Goal: Task Accomplishment & Management: Use online tool/utility

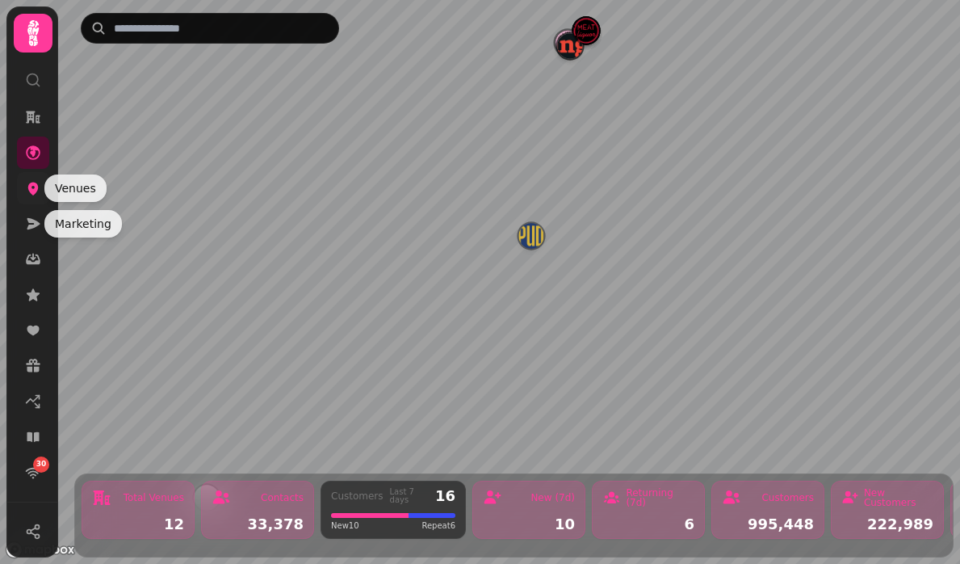
click at [33, 190] on icon at bounding box center [33, 188] width 10 height 13
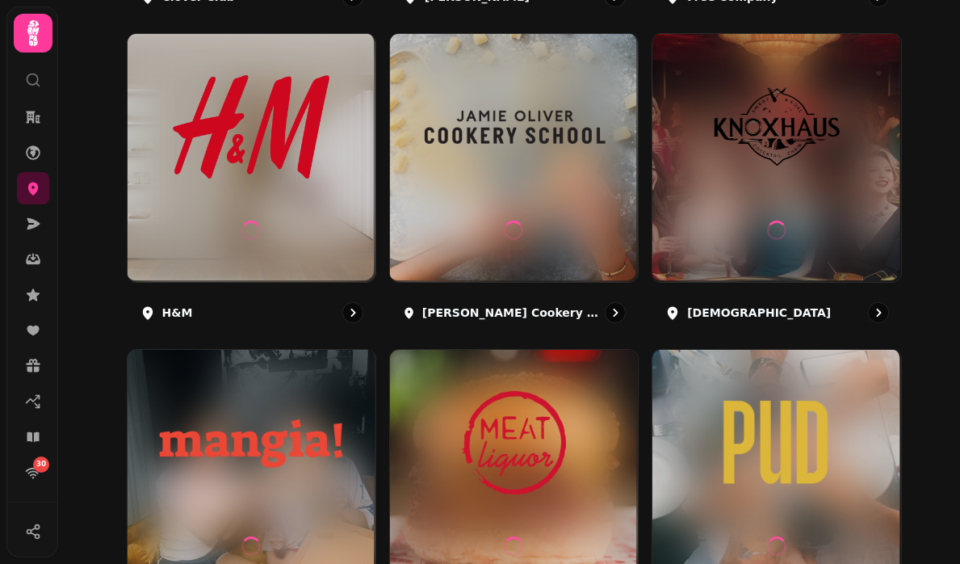
scroll to position [965, 0]
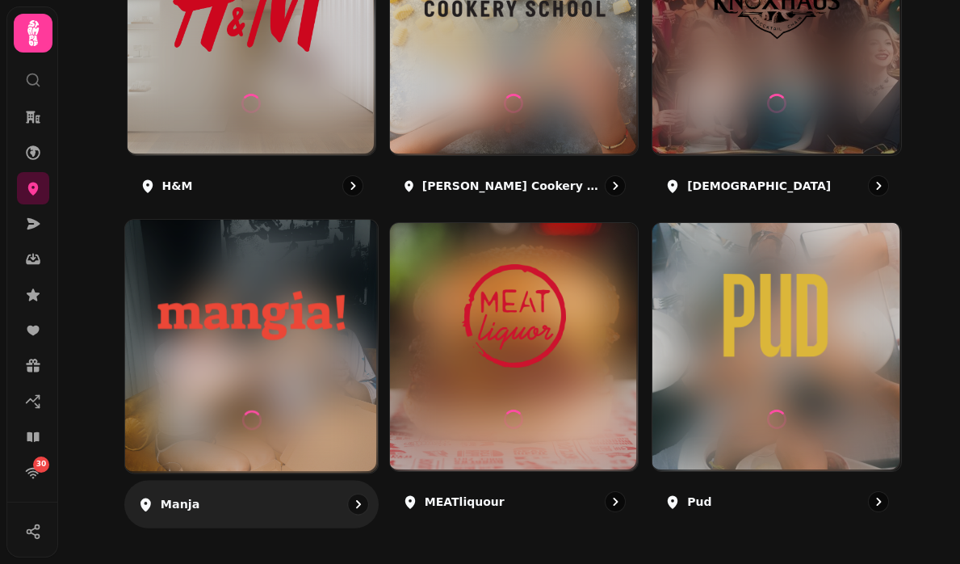
click at [243, 352] on img at bounding box center [252, 315] width 190 height 106
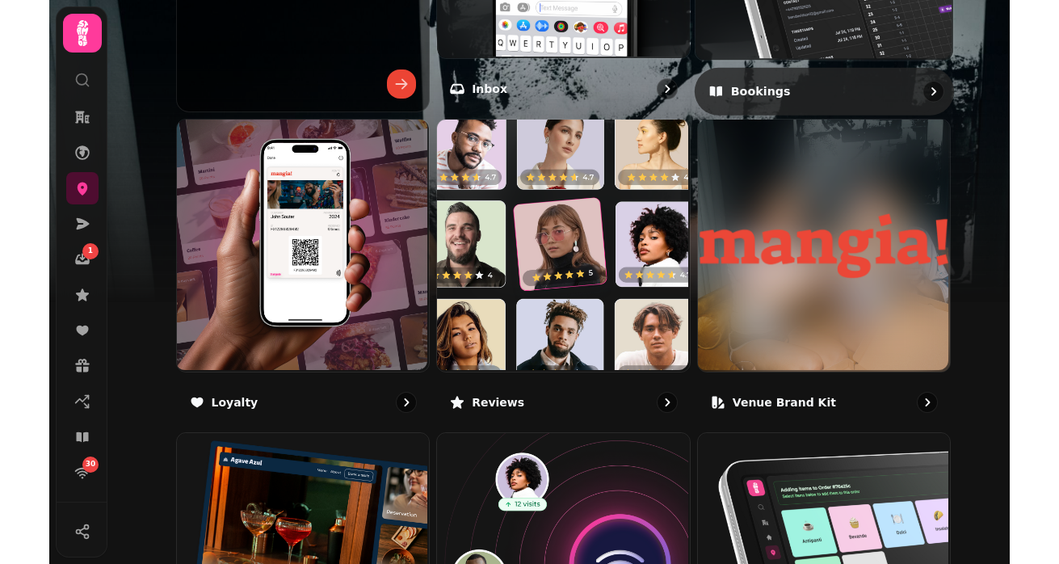
scroll to position [583, 0]
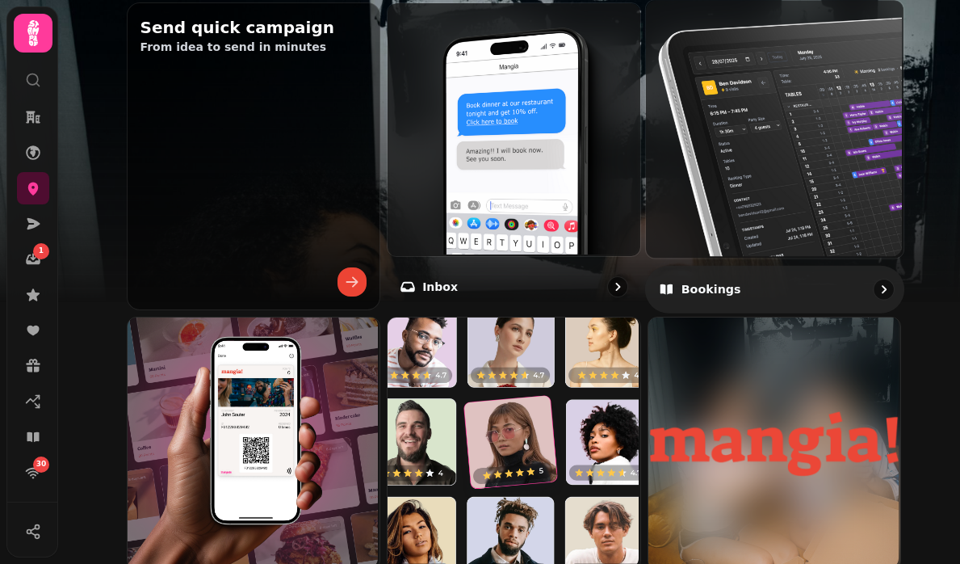
click at [681, 191] on img at bounding box center [773, 127] width 258 height 258
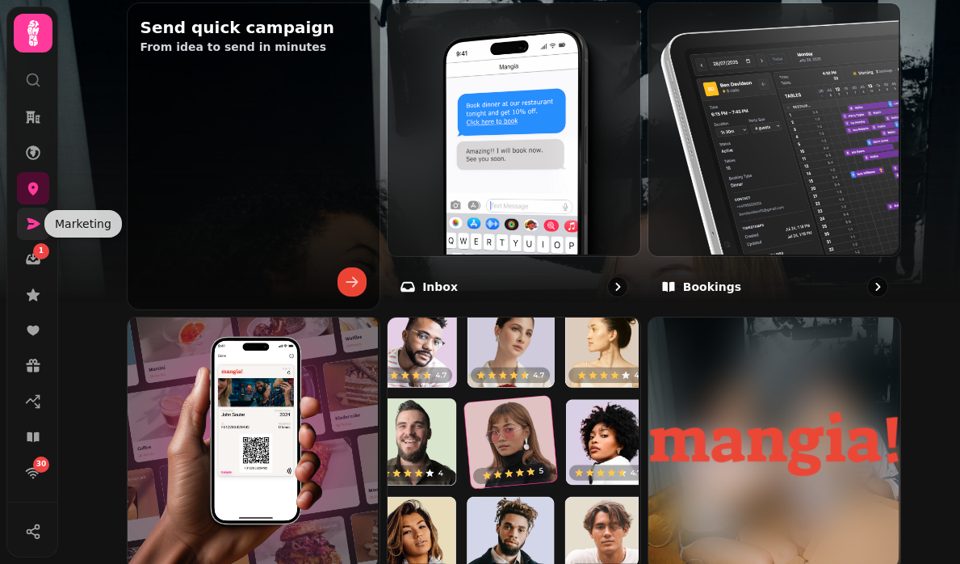
click at [31, 220] on icon at bounding box center [33, 223] width 13 height 11
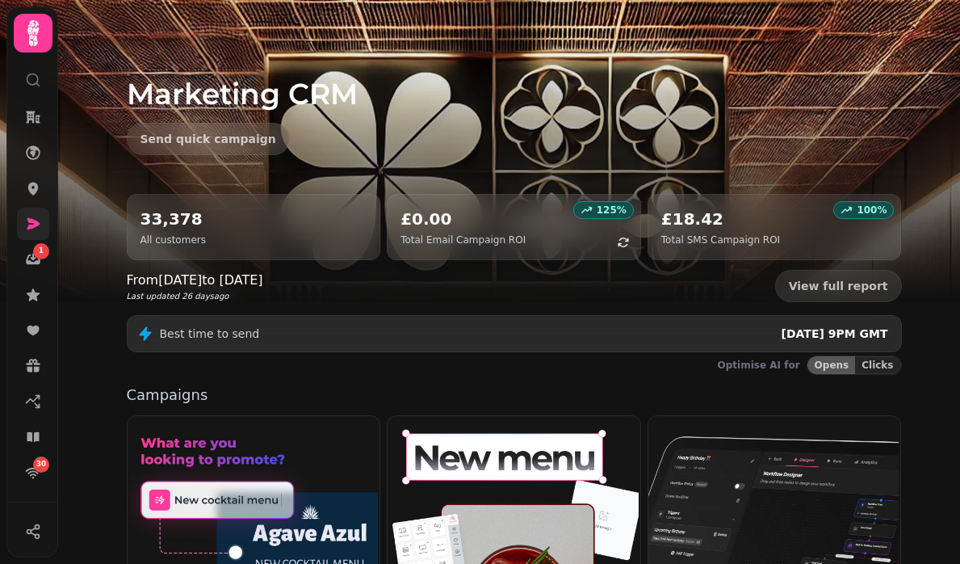
click at [35, 221] on icon at bounding box center [33, 223] width 13 height 11
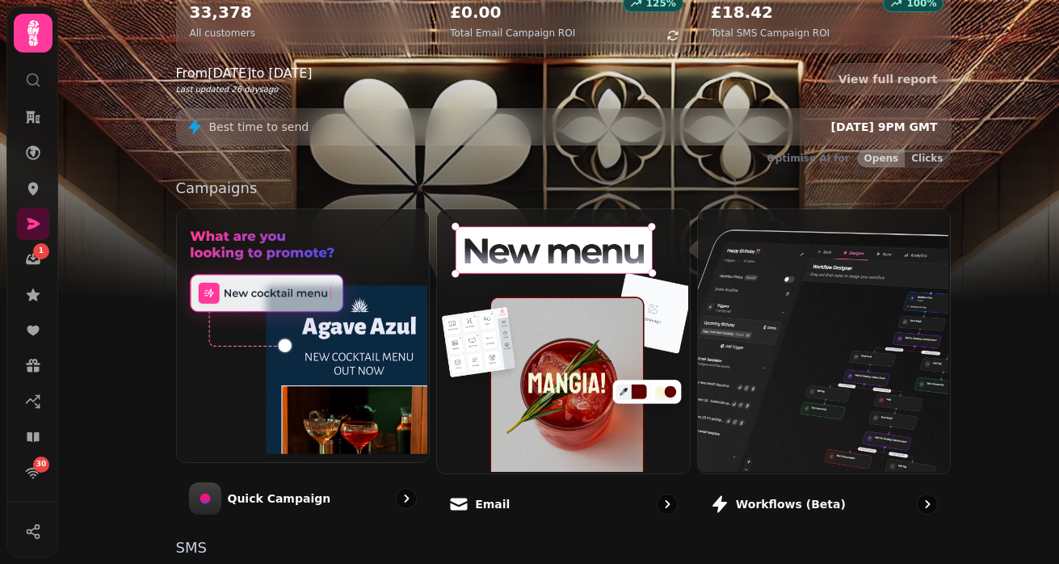
scroll to position [284, 0]
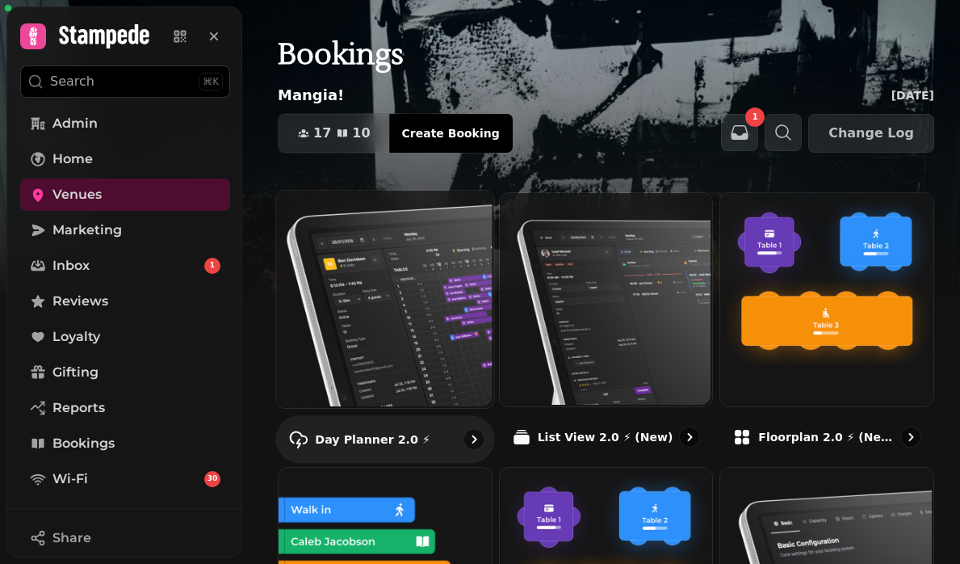
click at [427, 364] on img at bounding box center [383, 297] width 217 height 217
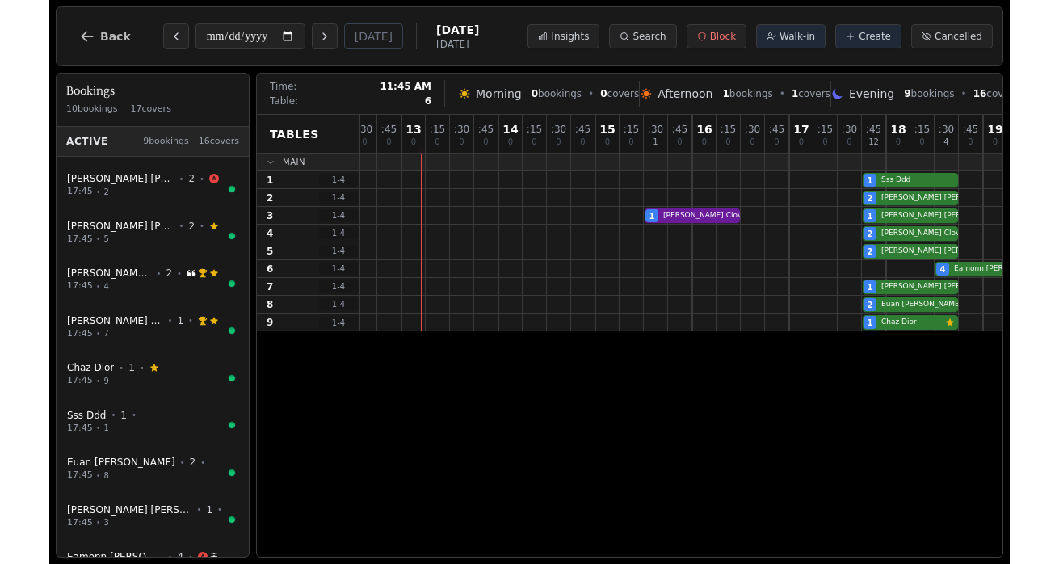
scroll to position [0, 491]
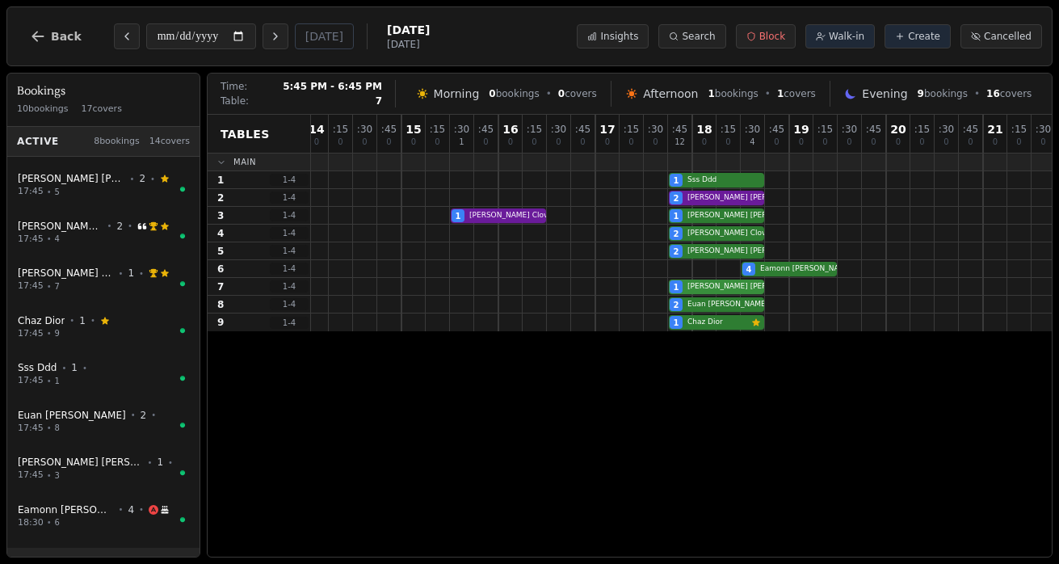
click at [714, 286] on div "1 Cameron Fitzsimmons VIP customer (5 visits) Customer has left a review" at bounding box center [546, 287] width 1453 height 18
select select "****"
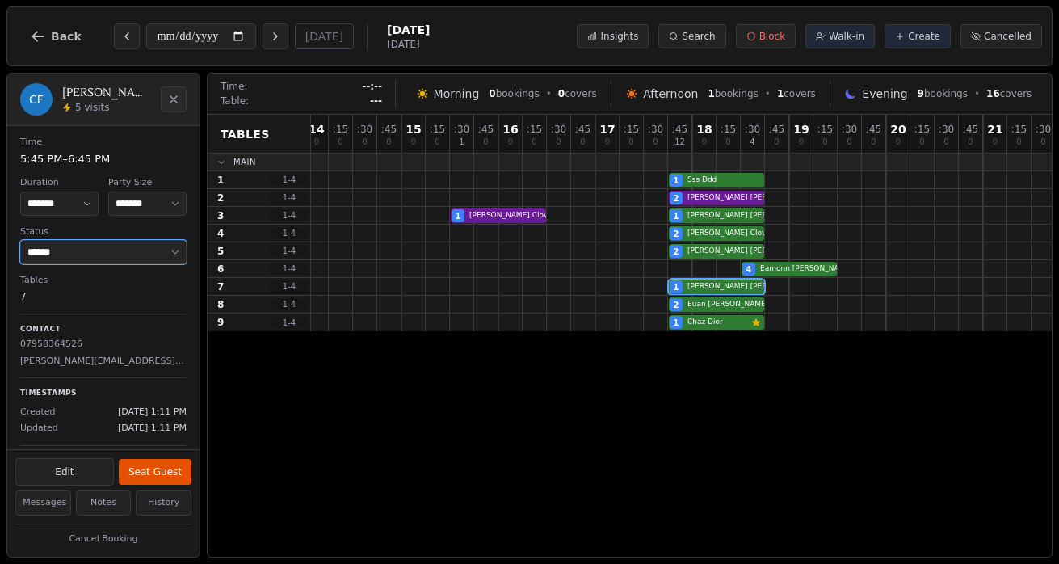
click at [149, 245] on select "**********" at bounding box center [103, 252] width 166 height 24
click at [707, 288] on div "1 Cameron Fitzsimmons VIP customer (5 visits) Customer has left a review" at bounding box center [546, 287] width 1453 height 18
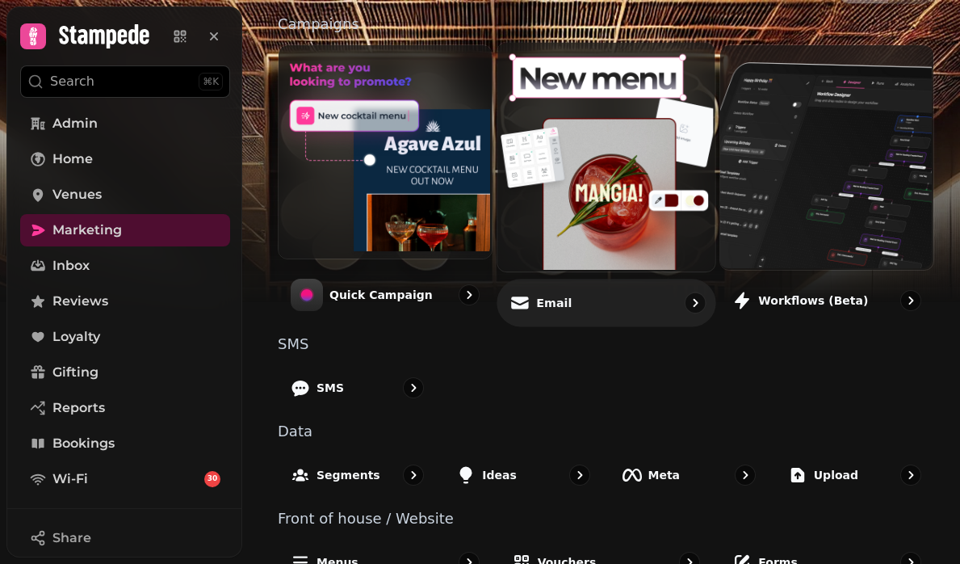
scroll to position [371, 0]
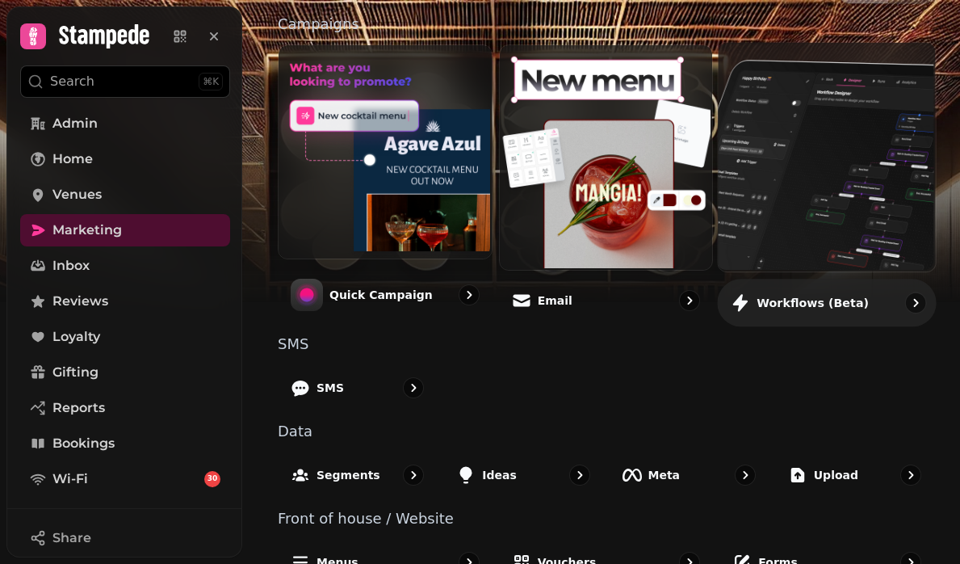
click at [768, 216] on img at bounding box center [825, 155] width 217 height 229
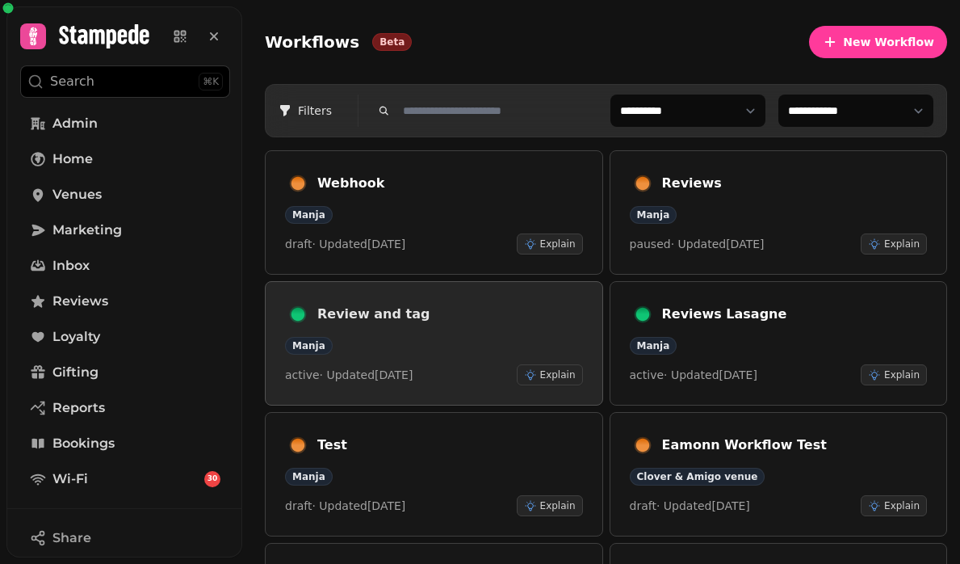
scroll to position [318, 0]
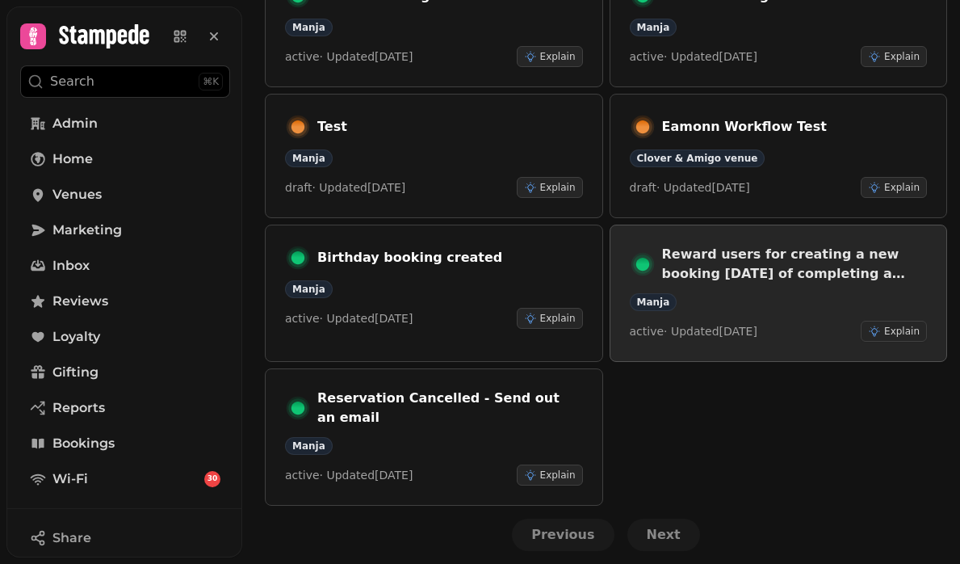
click at [704, 276] on h3 "Reward users for creating a new booking [DATE] of completing a booking" at bounding box center [795, 264] width 266 height 39
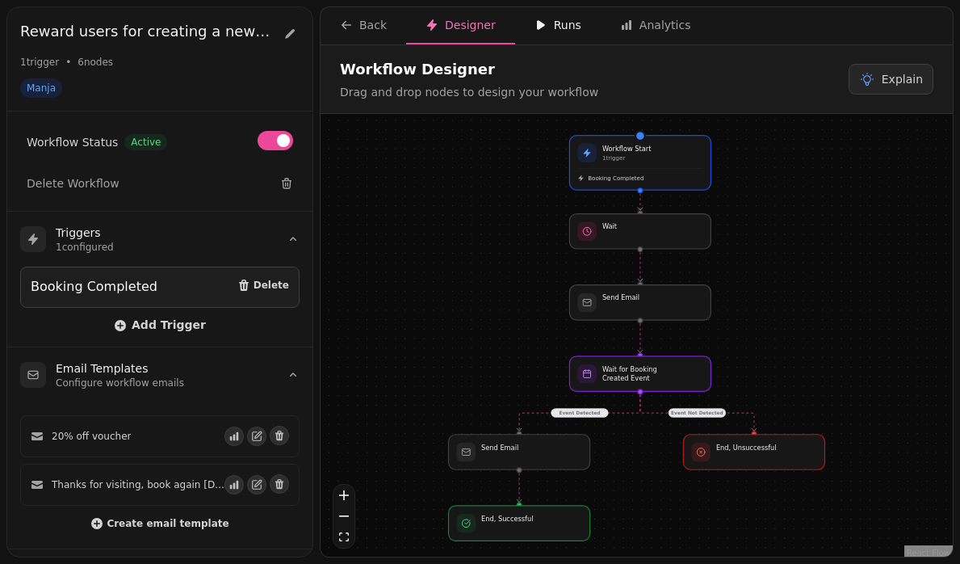
click at [548, 28] on div "Runs" at bounding box center [558, 25] width 47 height 16
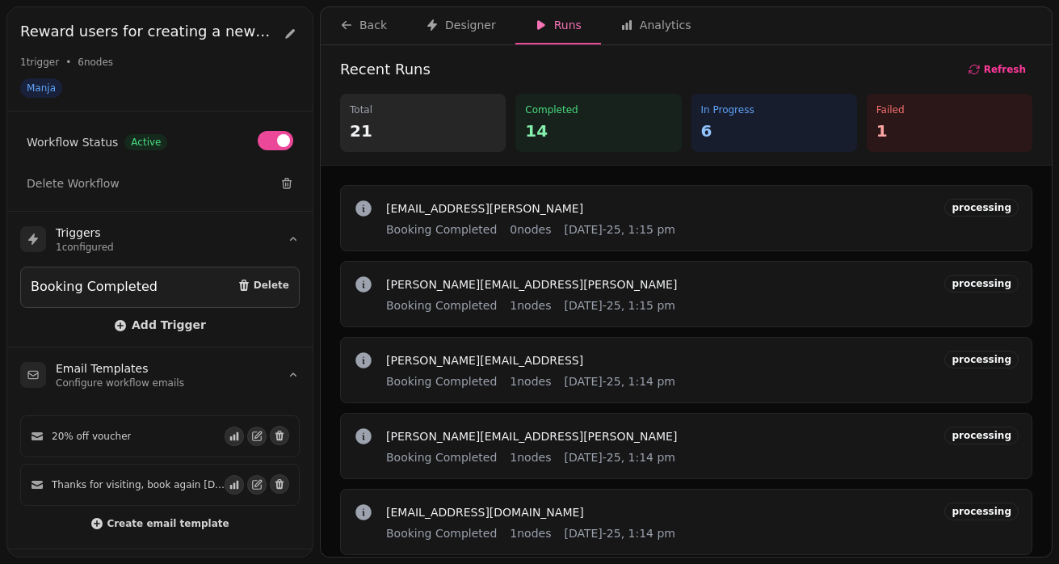
scroll to position [18, 0]
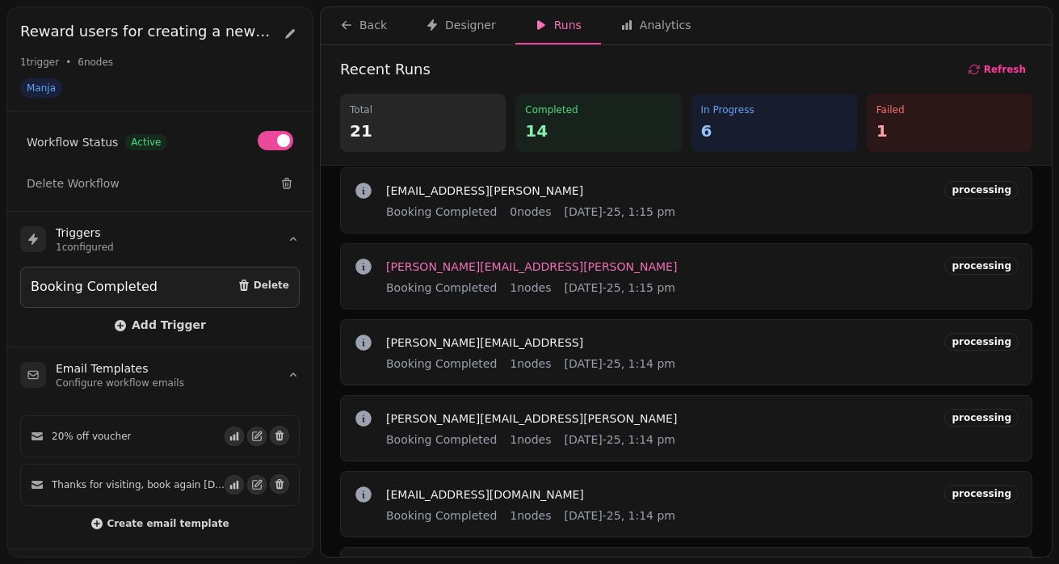
click at [494, 267] on span "[PERSON_NAME][EMAIL_ADDRESS][PERSON_NAME]" at bounding box center [531, 266] width 291 height 11
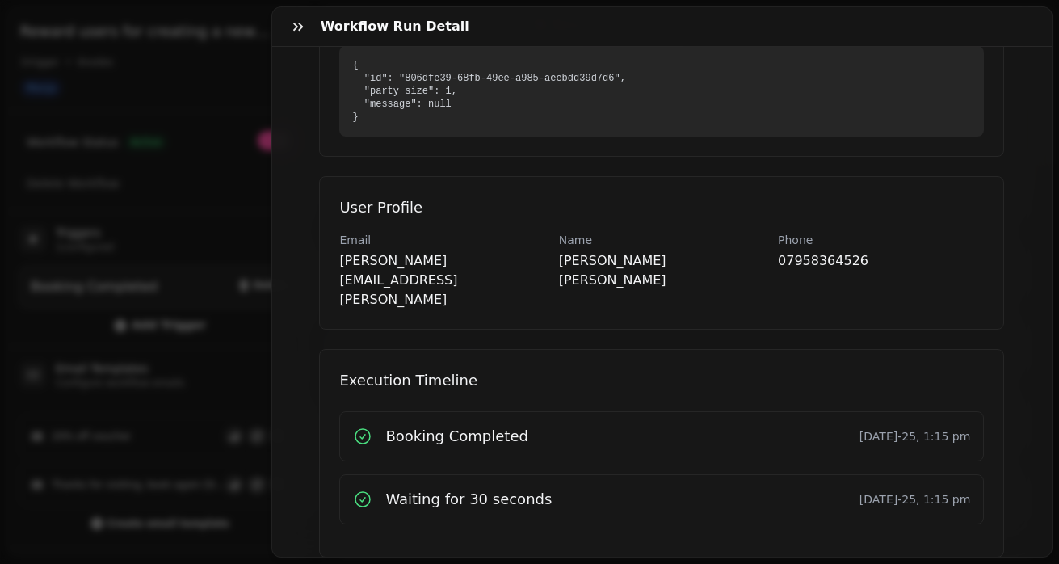
scroll to position [325, 0]
click at [297, 26] on icon "button" at bounding box center [298, 27] width 10 height 8
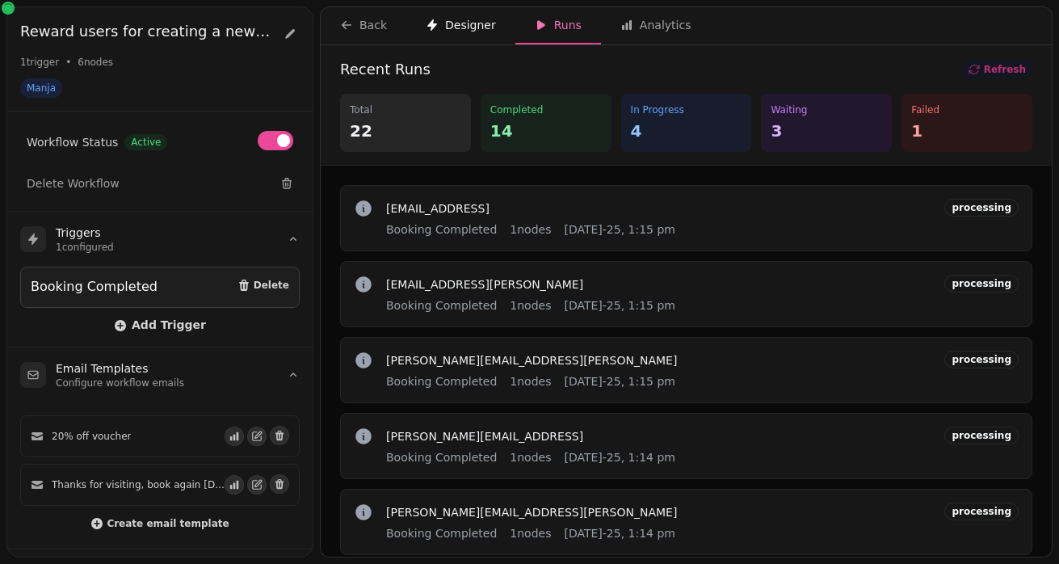
click at [449, 29] on div "Designer" at bounding box center [461, 25] width 70 height 16
